Goal: Task Accomplishment & Management: Manage account settings

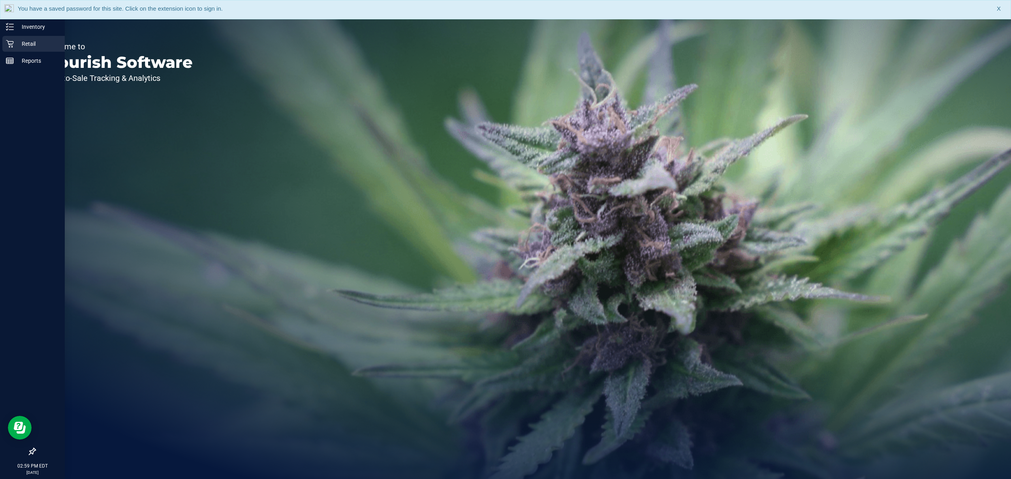
click at [35, 46] on p "Retail" at bounding box center [37, 43] width 47 height 9
